Goal: Information Seeking & Learning: Learn about a topic

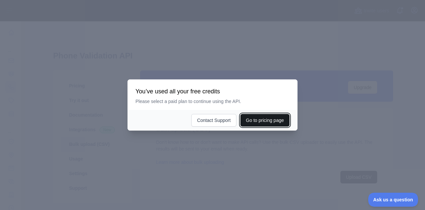
click at [261, 120] on button "Go to pricing page" at bounding box center [265, 120] width 49 height 13
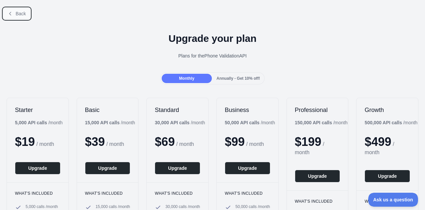
click at [24, 14] on span "Back" at bounding box center [21, 13] width 10 height 5
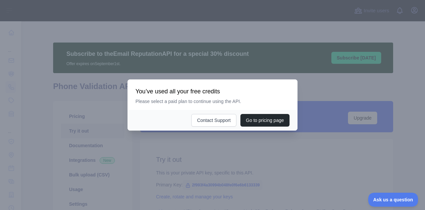
click at [253, 56] on div at bounding box center [212, 105] width 425 height 210
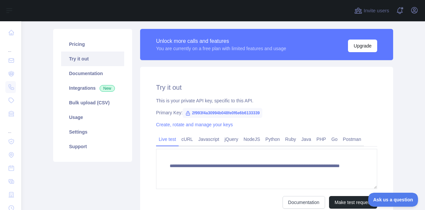
scroll to position [72, 0]
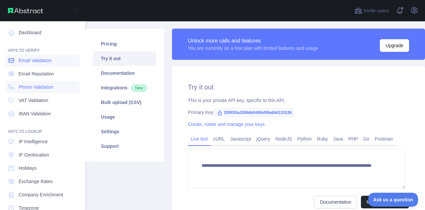
click at [27, 64] on link "Email Validation" at bounding box center [42, 60] width 74 height 12
click at [31, 88] on span "Phone Validation" at bounding box center [36, 87] width 35 height 7
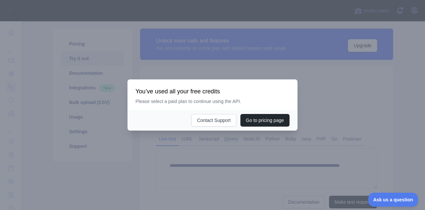
click at [193, 45] on div at bounding box center [212, 105] width 425 height 210
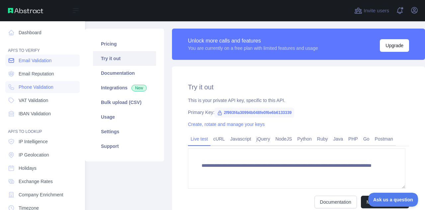
click at [36, 60] on span "Email Validation" at bounding box center [35, 60] width 33 height 7
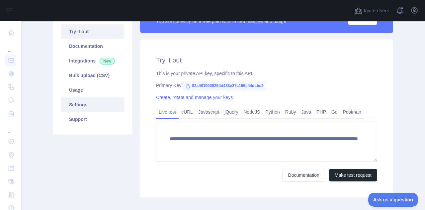
scroll to position [120, 0]
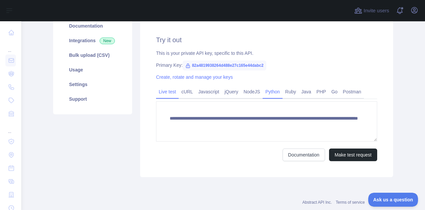
click at [270, 94] on link "Python" at bounding box center [273, 91] width 20 height 11
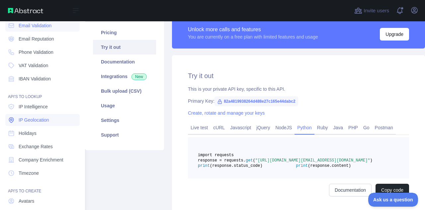
scroll to position [0, 0]
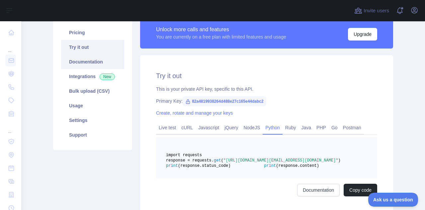
click at [88, 64] on link "Documentation" at bounding box center [92, 61] width 63 height 15
